Goal: Information Seeking & Learning: Learn about a topic

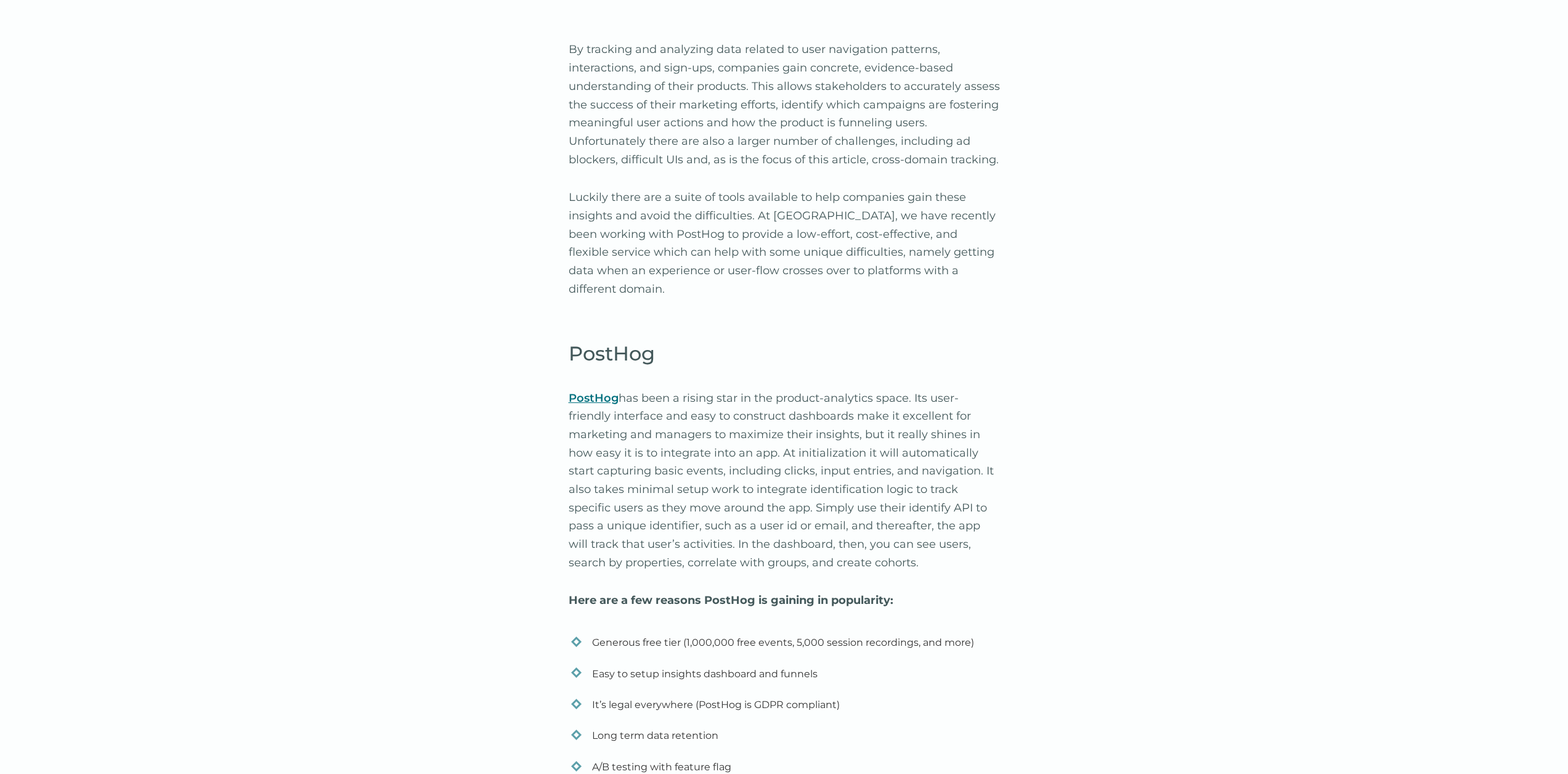
scroll to position [1012, 0]
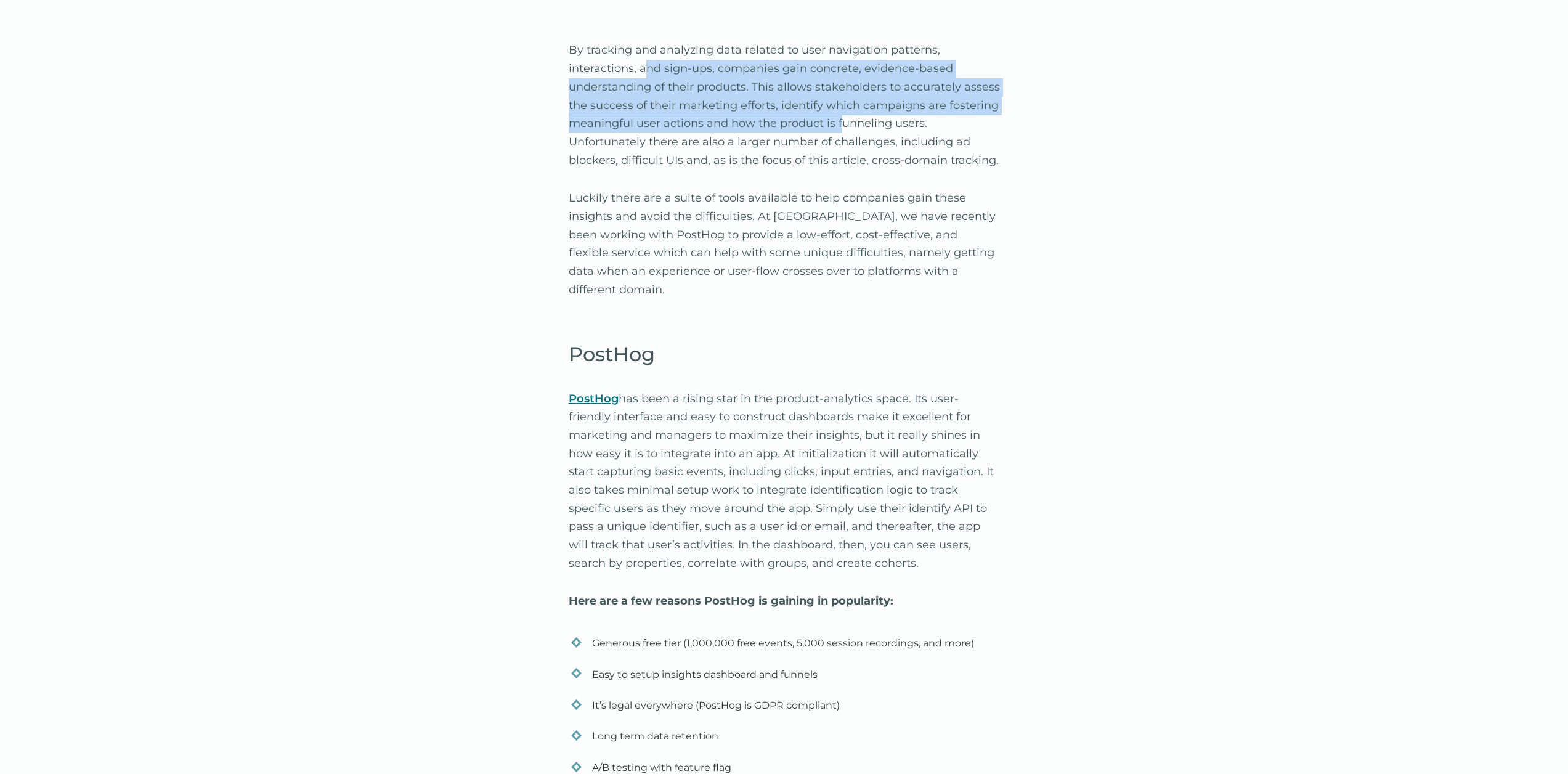
drag, startPoint x: 647, startPoint y: 79, endPoint x: 838, endPoint y: 125, distance: 196.5
click at [839, 127] on p "By tracking and analyzing data related to user navigation patterns, interaction…" at bounding box center [784, 105] width 431 height 128
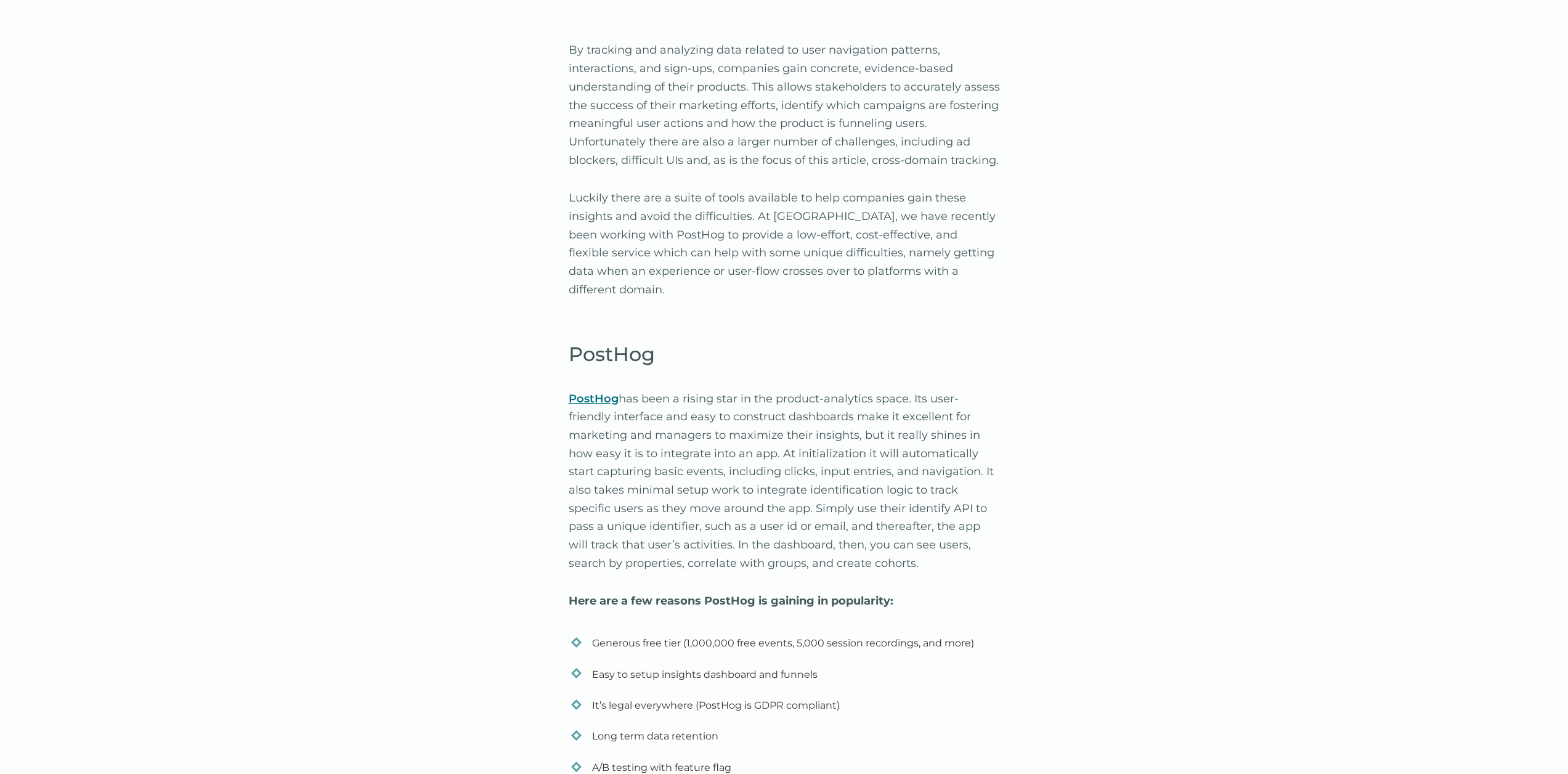
click at [838, 125] on p "By tracking and analyzing data related to user navigation patterns, interaction…" at bounding box center [784, 105] width 431 height 128
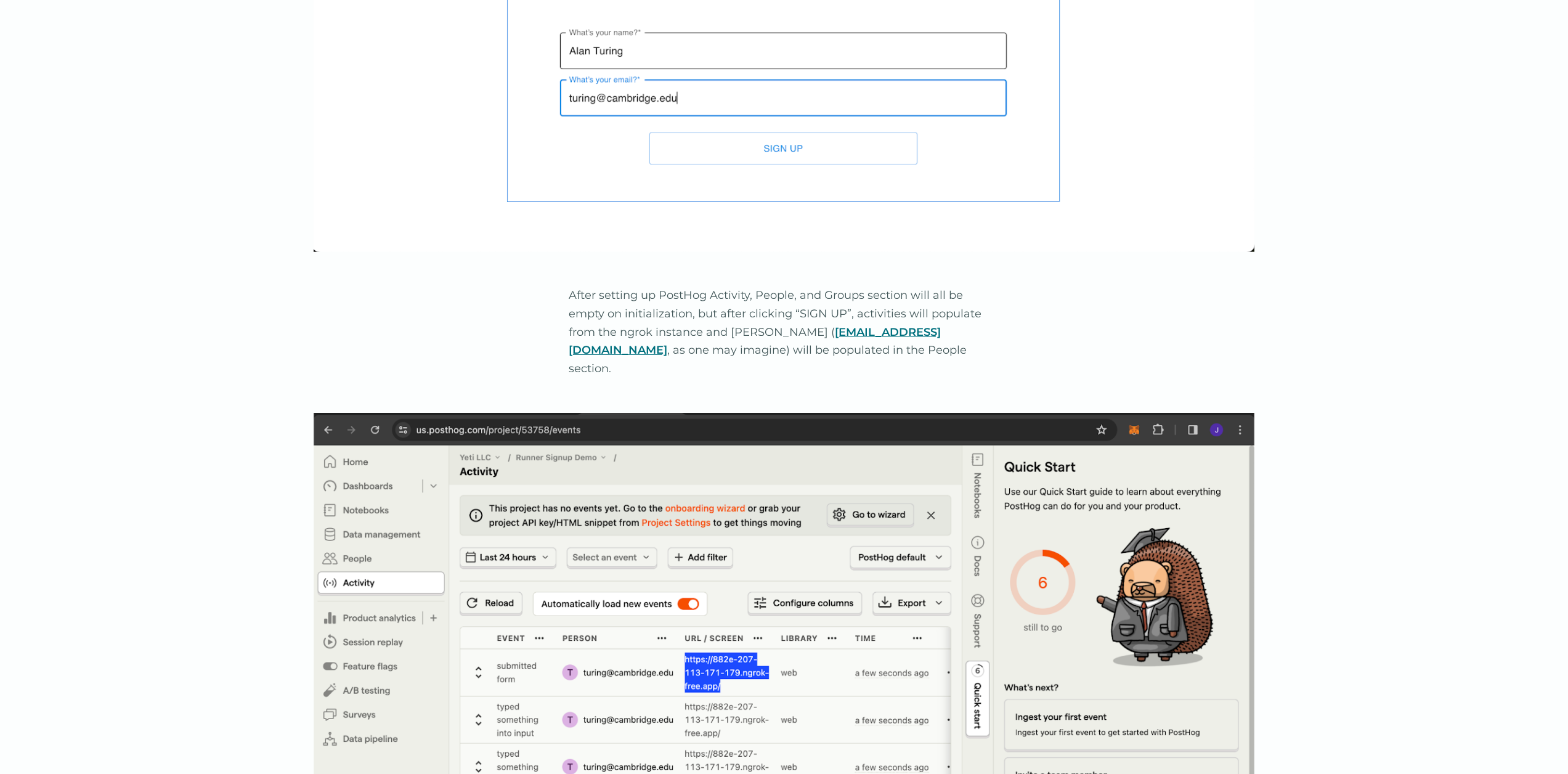
scroll to position [3672, 0]
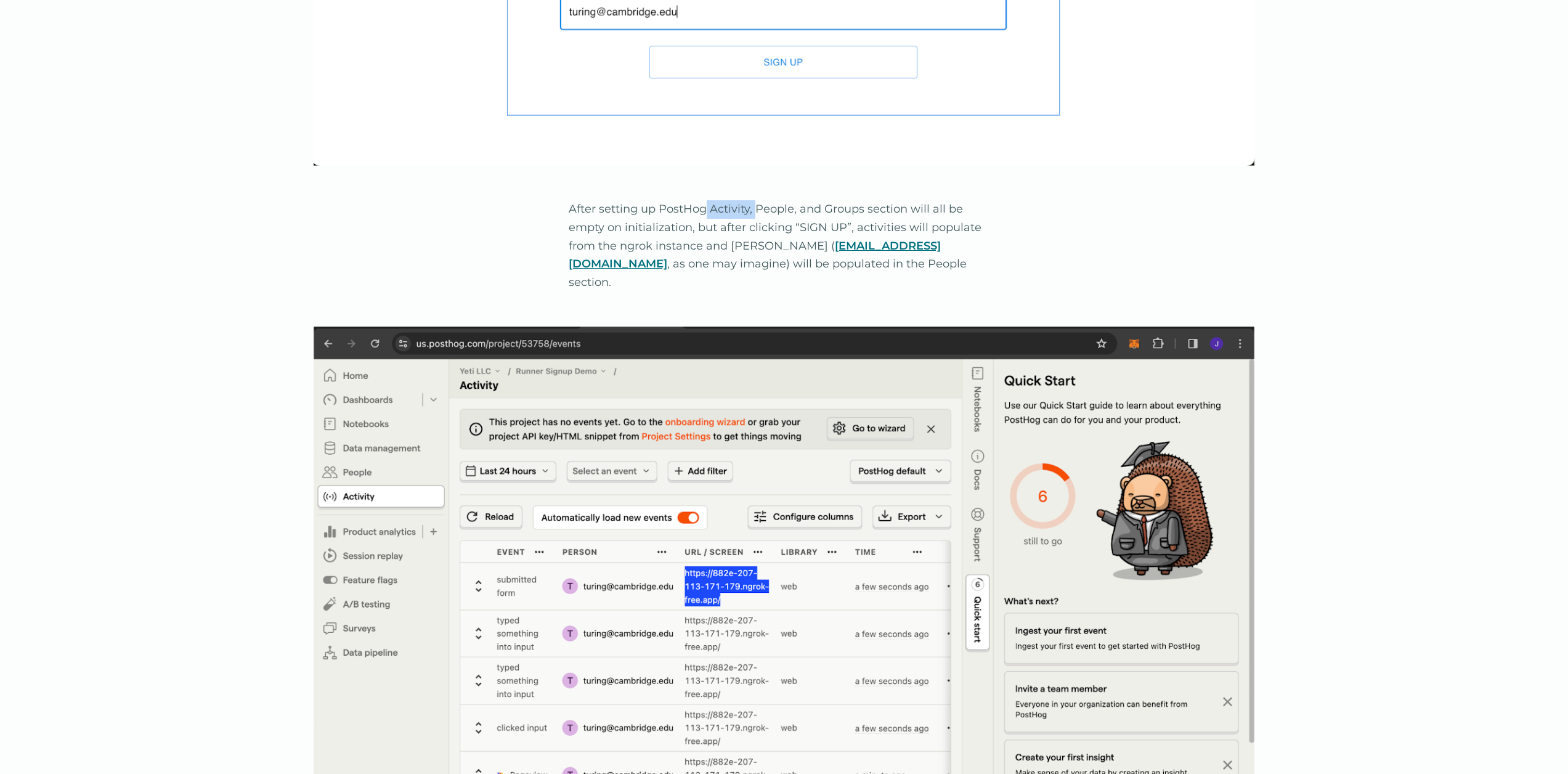
drag, startPoint x: 710, startPoint y: 194, endPoint x: 770, endPoint y: 192, distance: 60.0
click at [768, 200] on p "After setting up PostHog Activity, People, and Groups section will all be empty…" at bounding box center [784, 246] width 431 height 91
click at [770, 200] on p "After setting up PostHog Activity, People, and Groups section will all be empty…" at bounding box center [784, 246] width 431 height 91
drag, startPoint x: 770, startPoint y: 194, endPoint x: 921, endPoint y: 196, distance: 151.0
click at [921, 200] on p "After setting up PostHog Activity, People, and Groups section will all be empty…" at bounding box center [784, 246] width 431 height 91
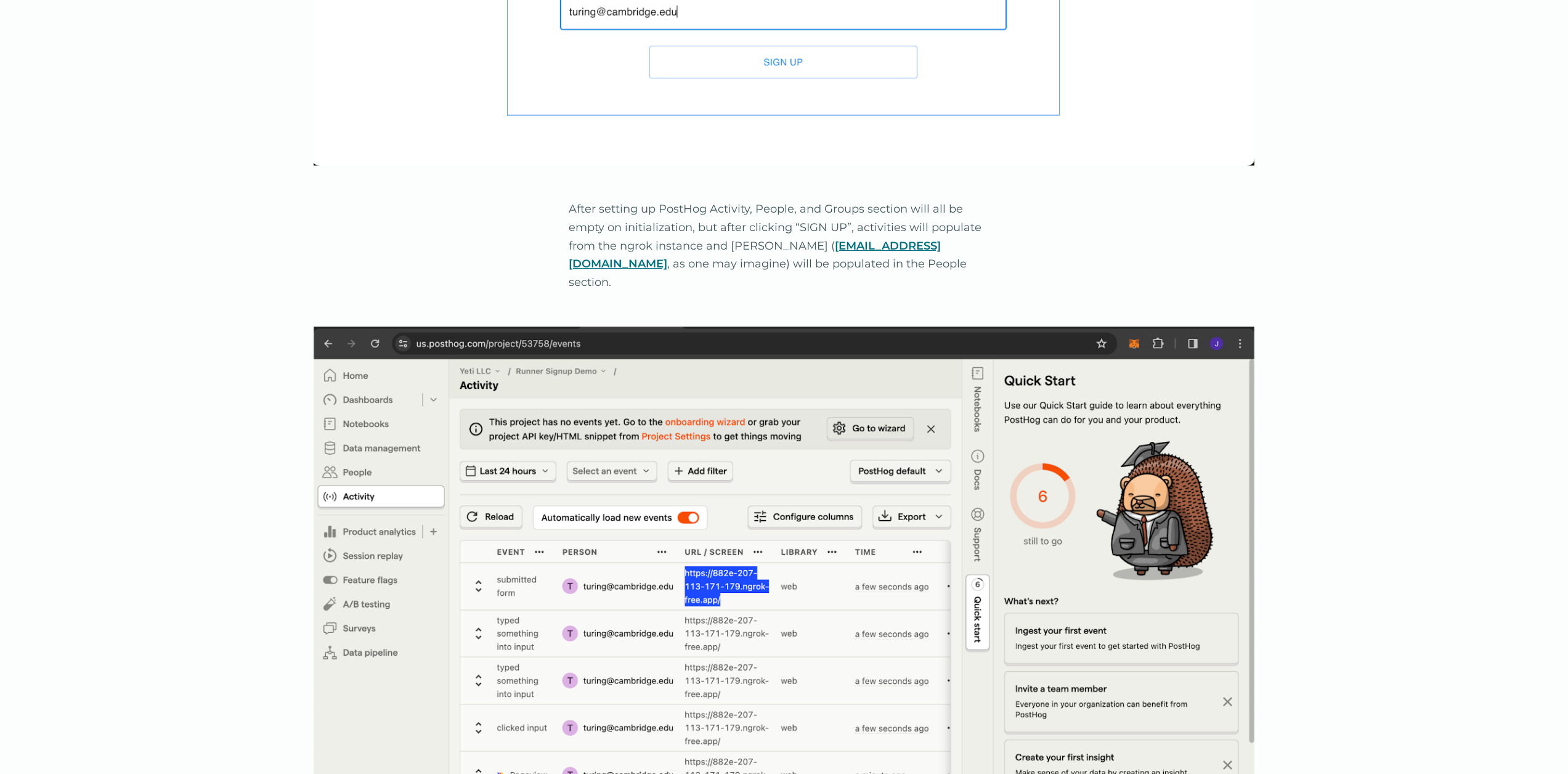
click at [922, 200] on p "After setting up PostHog Activity, People, and Groups section will all be empty…" at bounding box center [784, 246] width 431 height 91
drag, startPoint x: 922, startPoint y: 195, endPoint x: 945, endPoint y: 206, distance: 25.5
click at [945, 206] on p "After setting up PostHog Activity, People, and Groups section will all be empty…" at bounding box center [784, 246] width 431 height 91
click at [945, 207] on p "After setting up PostHog Activity, People, and Groups section will all be empty…" at bounding box center [784, 246] width 431 height 91
drag, startPoint x: 942, startPoint y: 208, endPoint x: 914, endPoint y: 207, distance: 28.0
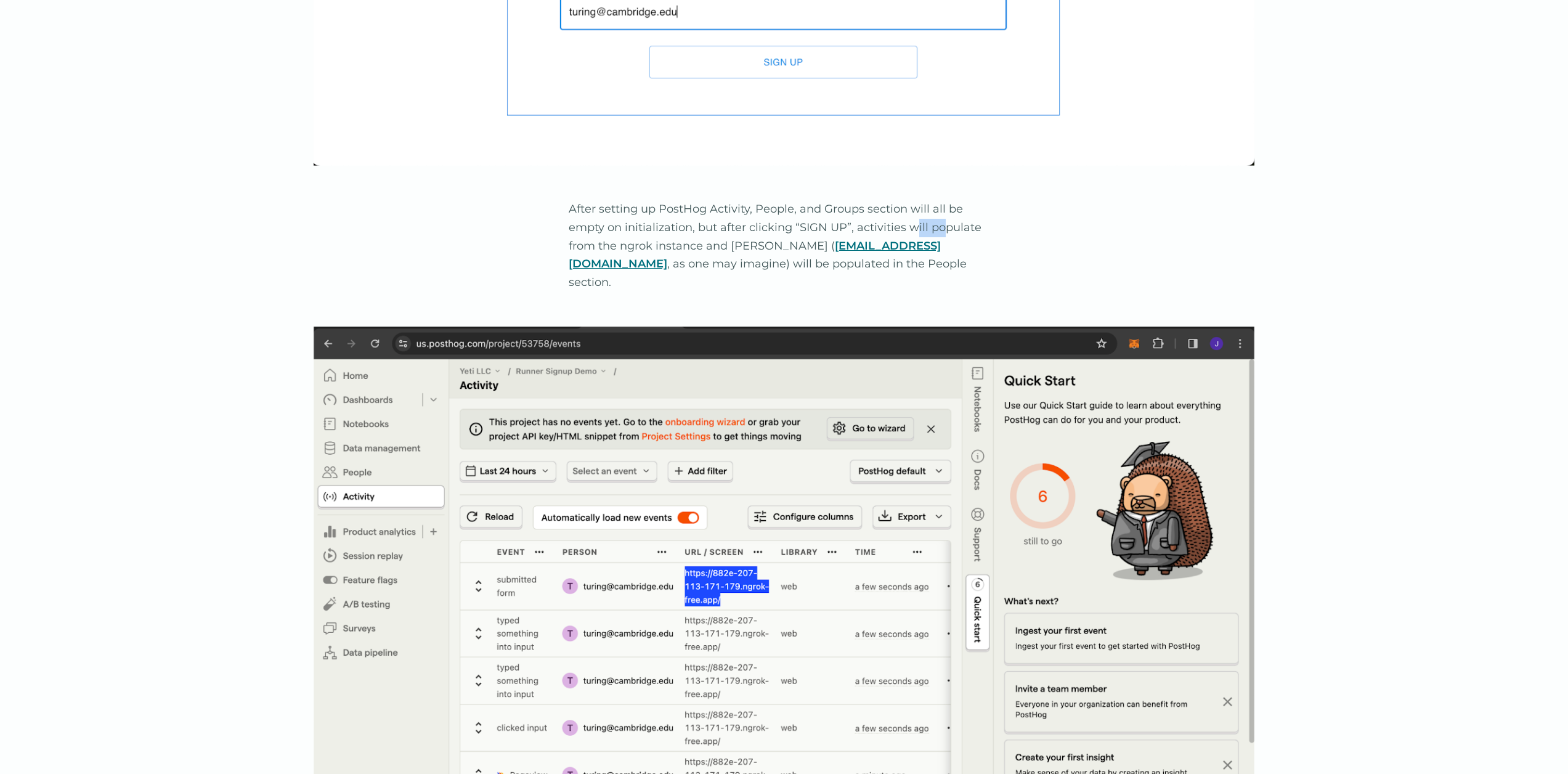
click at [914, 207] on p "After setting up PostHog Activity, People, and Groups section will all be empty…" at bounding box center [784, 246] width 431 height 91
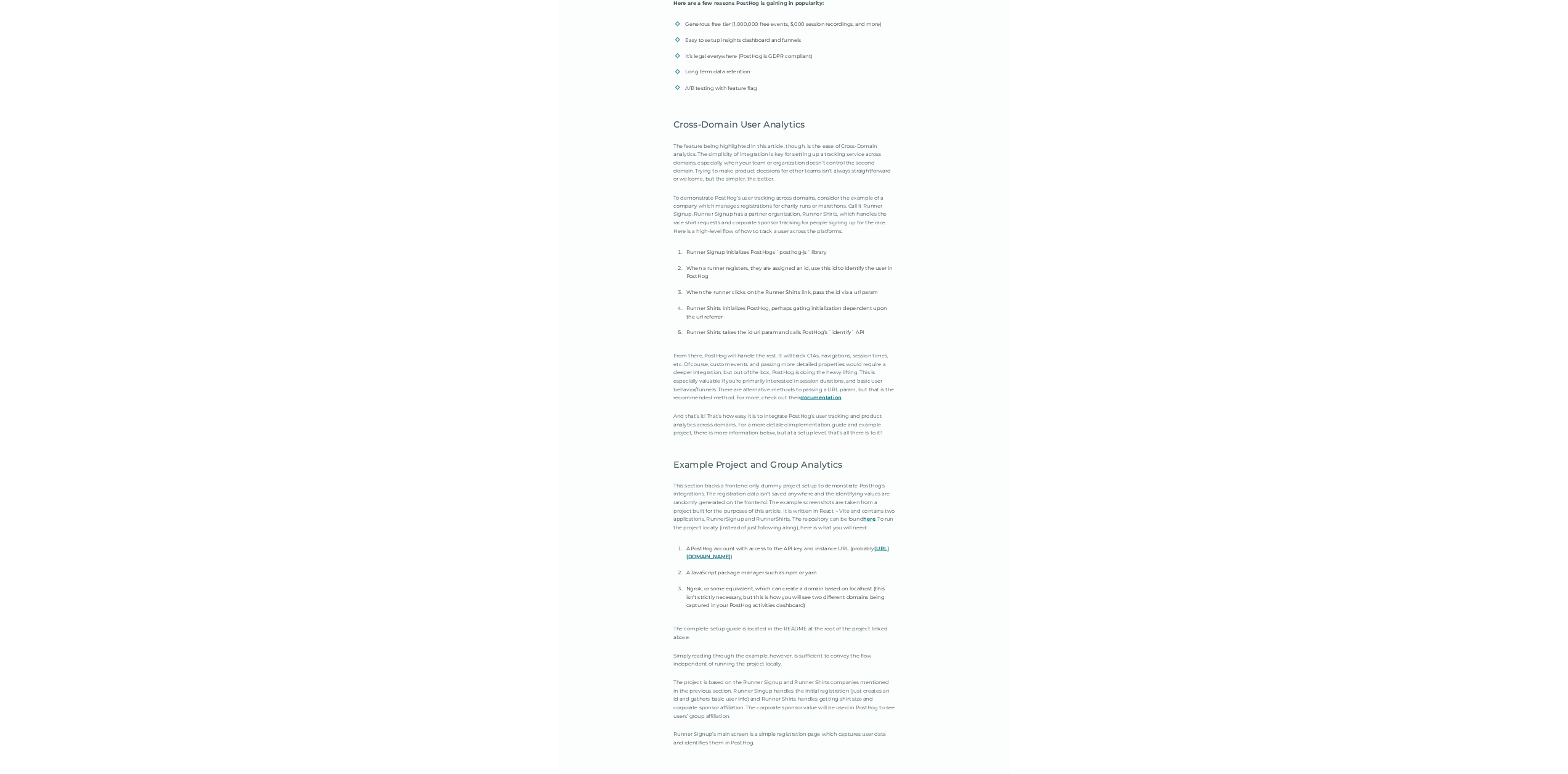
scroll to position [1464, 0]
